Goal: Information Seeking & Learning: Learn about a topic

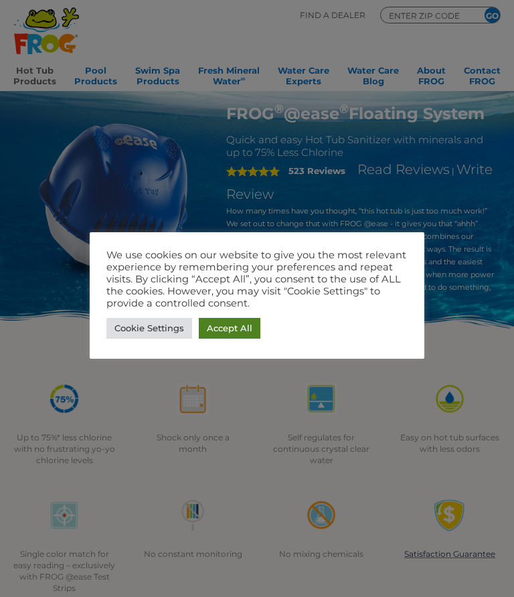
click at [216, 332] on link "Accept All" at bounding box center [230, 328] width 62 height 21
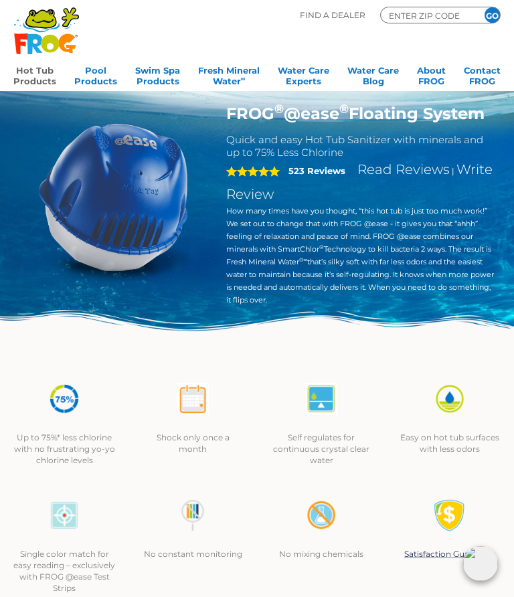
click at [396, 391] on div "Easy on hot tub surfaces with less odors" at bounding box center [450, 419] width 129 height 72
click at [498, 69] on link "Contact FROG" at bounding box center [482, 74] width 37 height 27
click at [491, 72] on link "Contact FROG" at bounding box center [482, 74] width 37 height 27
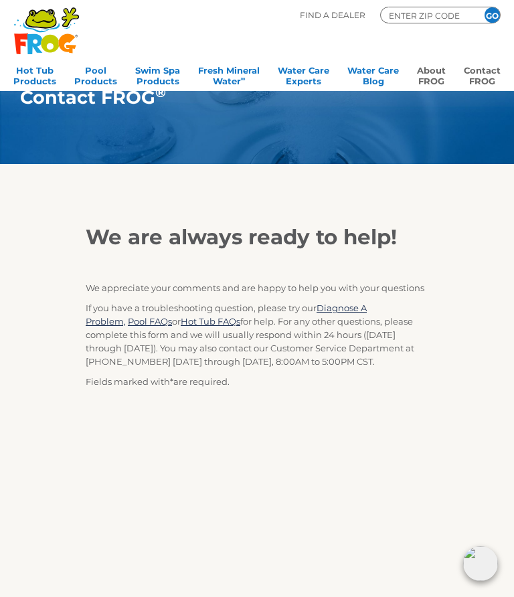
click at [435, 74] on link "About FROG" at bounding box center [431, 74] width 29 height 27
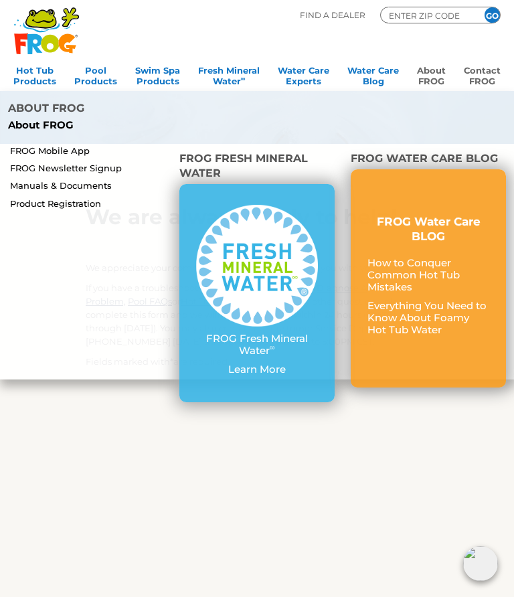
scroll to position [19, 0]
click at [151, 72] on link "Swim Spa Products" at bounding box center [157, 74] width 45 height 27
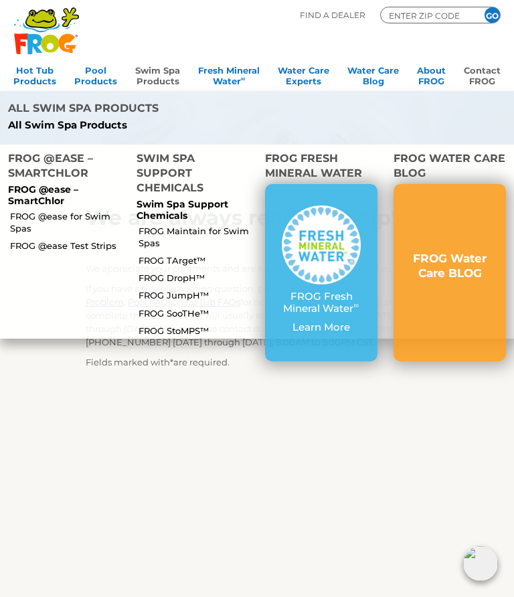
click at [57, 210] on link "FROG @ease for Swim Spas" at bounding box center [67, 222] width 115 height 24
